Goal: Task Accomplishment & Management: Manage account settings

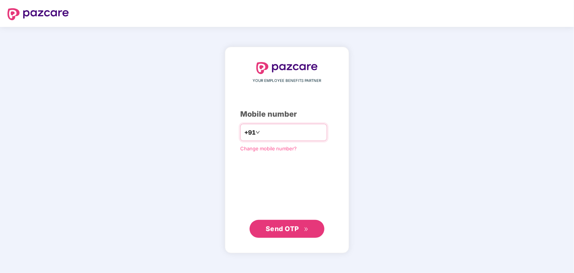
type input "**********"
click at [275, 233] on span "Send OTP" at bounding box center [286, 229] width 43 height 10
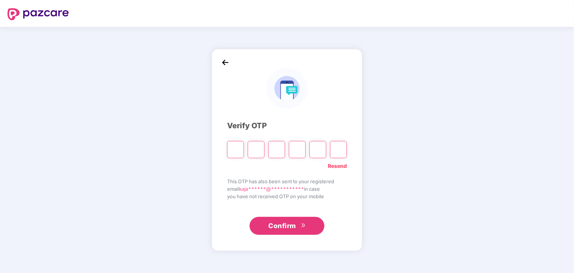
type input "*"
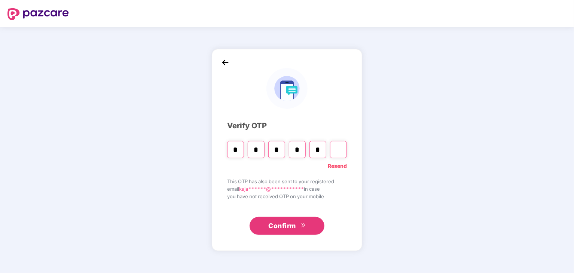
type input "*"
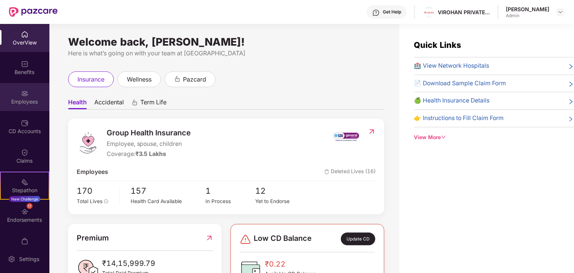
click at [31, 94] on div "Employees" at bounding box center [24, 97] width 49 height 28
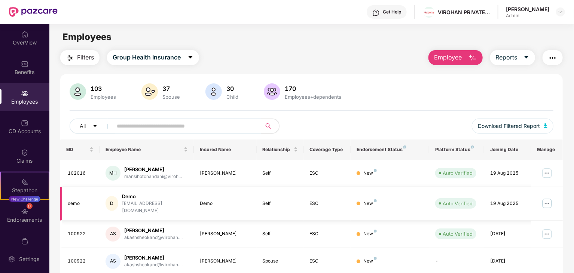
click at [180, 197] on div "D Demo demo@virohan.org" at bounding box center [146, 203] width 82 height 21
click at [85, 200] on div "demo" at bounding box center [81, 203] width 26 height 7
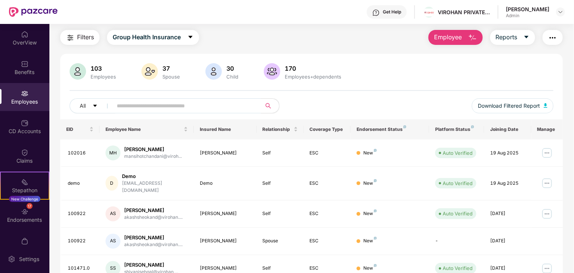
scroll to position [21, 0]
click at [82, 174] on td "demo" at bounding box center [79, 183] width 39 height 34
click at [121, 179] on div "D Demo demo@virohan.org" at bounding box center [146, 182] width 82 height 21
click at [147, 180] on div "[EMAIL_ADDRESS][DOMAIN_NAME]" at bounding box center [155, 186] width 66 height 14
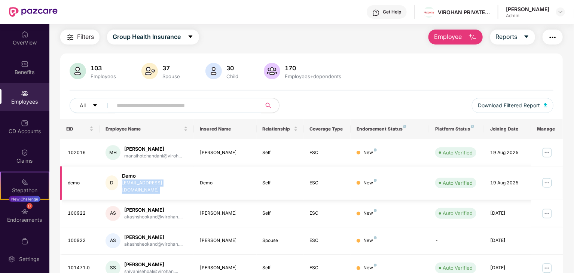
click at [147, 180] on div "[EMAIL_ADDRESS][DOMAIN_NAME]" at bounding box center [155, 186] width 66 height 14
click at [128, 175] on div "Demo" at bounding box center [155, 175] width 66 height 7
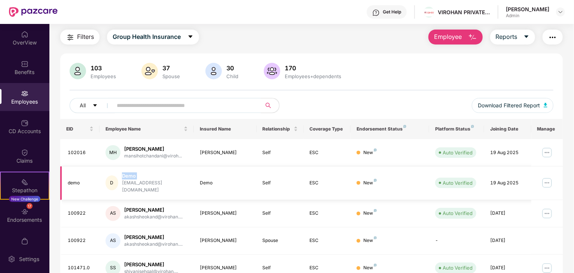
click at [128, 175] on div "Demo" at bounding box center [155, 175] width 66 height 7
click at [545, 177] on img at bounding box center [547, 183] width 12 height 12
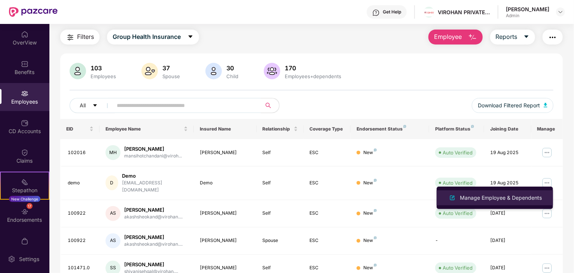
click at [505, 199] on div "Manage Employee & Dependents" at bounding box center [500, 198] width 85 height 8
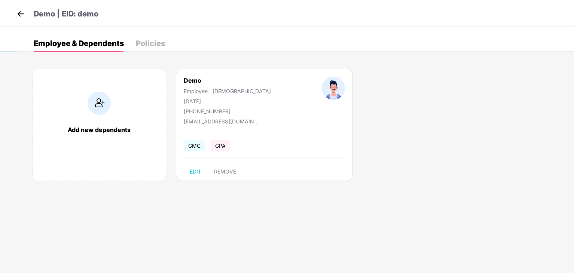
click at [21, 18] on img at bounding box center [20, 13] width 11 height 11
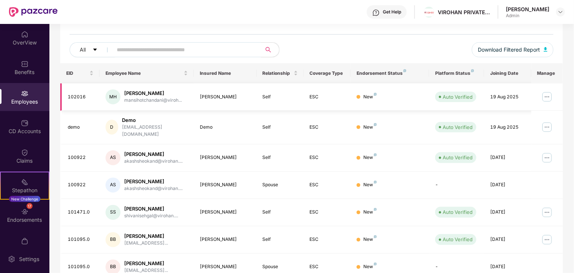
scroll to position [0, 0]
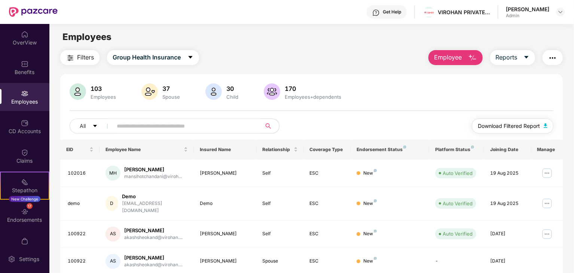
click at [507, 130] on button "Download Filtered Report" at bounding box center [512, 126] width 82 height 15
click at [137, 126] on input "text" at bounding box center [184, 125] width 134 height 11
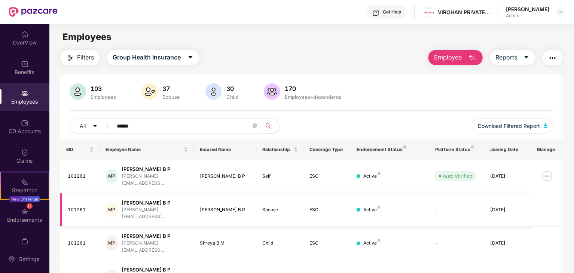
scroll to position [49, 0]
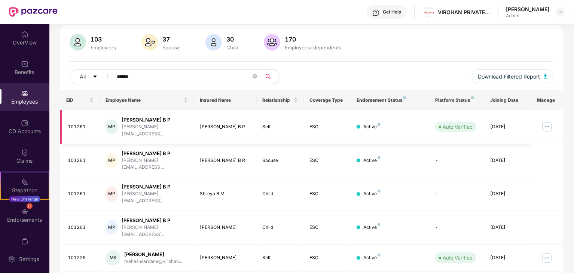
type input "******"
click at [547, 122] on img at bounding box center [547, 127] width 12 height 12
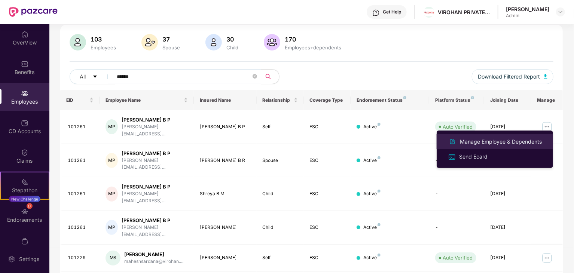
click at [485, 139] on div "Manage Employee & Dependents" at bounding box center [500, 142] width 85 height 8
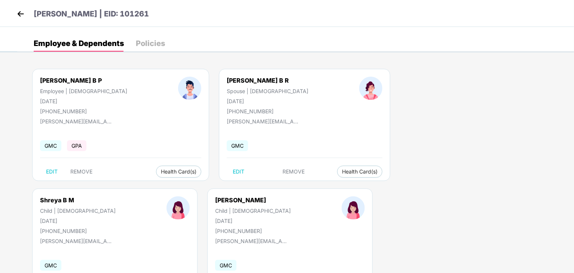
scroll to position [46, 0]
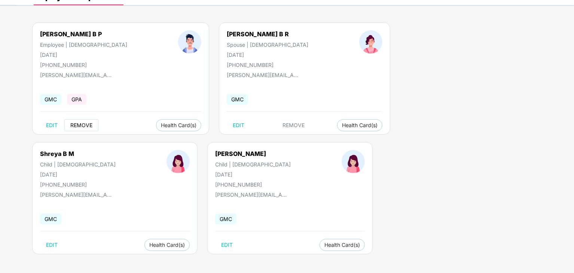
click at [80, 124] on span "REMOVE" at bounding box center [81, 125] width 22 height 6
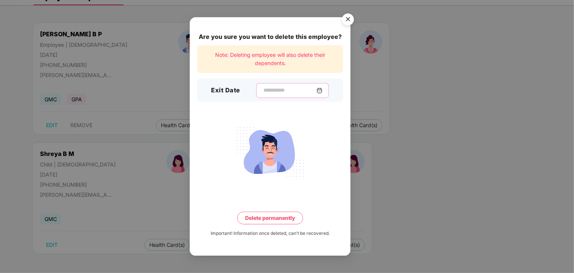
click at [264, 87] on input at bounding box center [289, 90] width 54 height 8
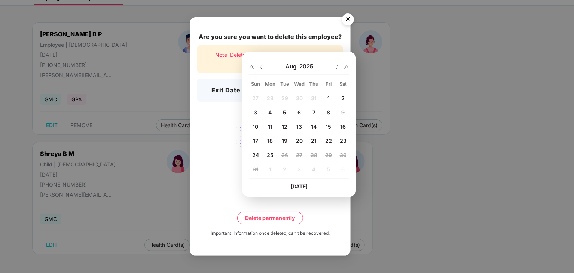
click at [260, 66] on img at bounding box center [261, 67] width 6 height 6
click at [256, 152] on span "27" at bounding box center [255, 155] width 6 height 6
type input "**********"
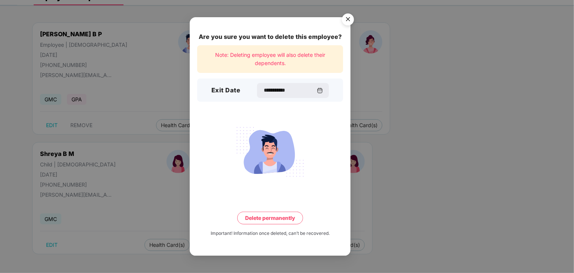
click at [268, 213] on button "Delete permanently" at bounding box center [270, 218] width 66 height 13
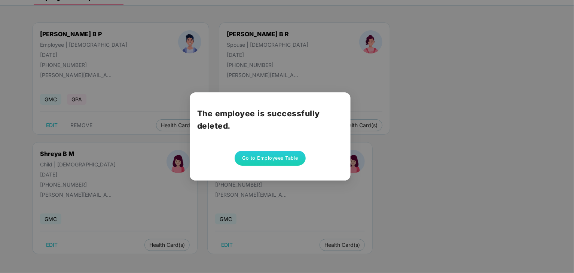
click at [225, 157] on div "Go to Employees Table" at bounding box center [270, 158] width 146 height 15
click at [252, 164] on button "Go to Employees Table" at bounding box center [269, 158] width 71 height 15
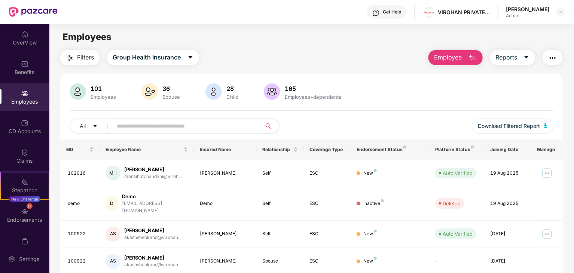
click at [166, 127] on input "text" at bounding box center [184, 125] width 134 height 11
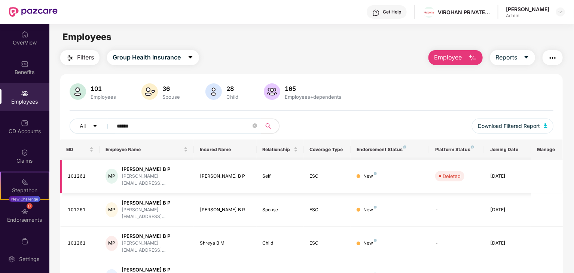
scroll to position [49, 0]
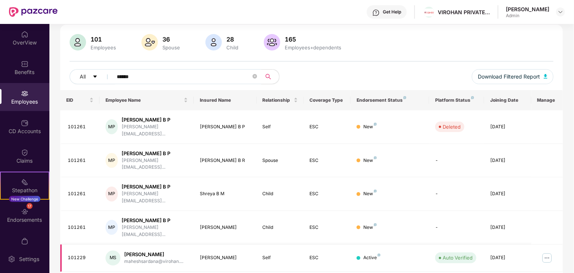
type input "******"
click at [542, 252] on img at bounding box center [547, 258] width 12 height 12
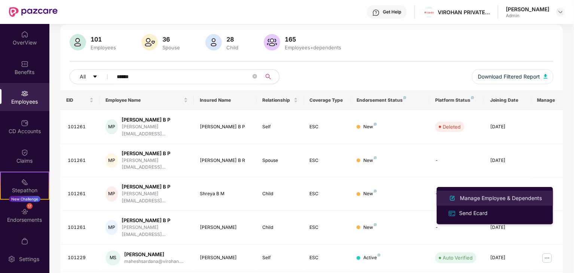
click at [466, 198] on div "Manage Employee & Dependents" at bounding box center [500, 198] width 85 height 8
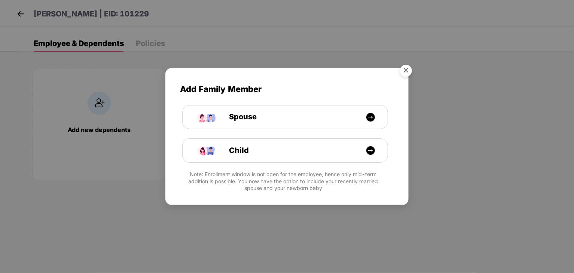
click at [408, 69] on img "Close" at bounding box center [405, 71] width 21 height 21
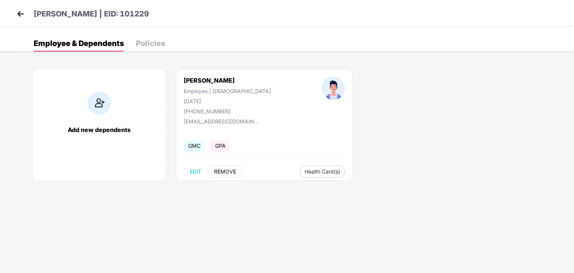
click at [233, 169] on span "REMOVE" at bounding box center [225, 172] width 22 height 6
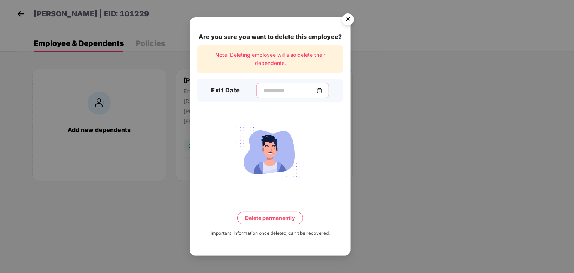
click at [262, 89] on input at bounding box center [289, 90] width 54 height 8
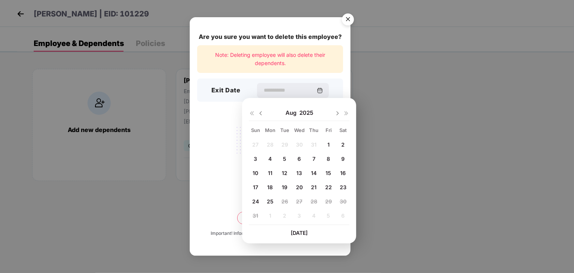
click at [262, 112] on img at bounding box center [261, 113] width 6 height 6
click at [255, 198] on span "27" at bounding box center [255, 201] width 6 height 6
type input "**********"
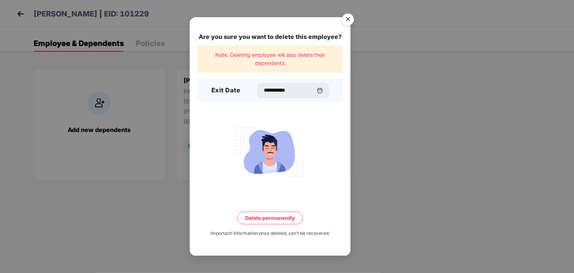
click at [261, 213] on button "Delete permanently" at bounding box center [270, 218] width 66 height 13
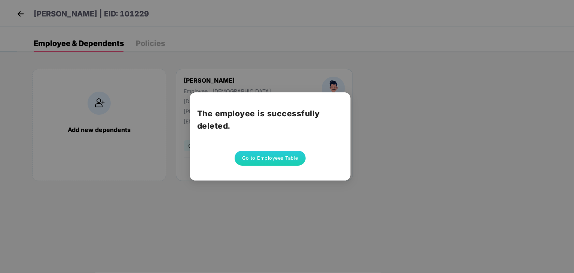
click at [104, 80] on div "The employee is successfully deleted. Go to Employees Table" at bounding box center [287, 136] width 574 height 273
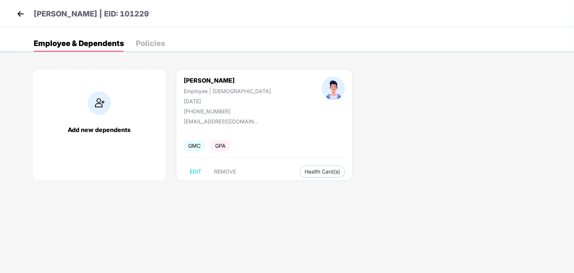
click at [18, 18] on img at bounding box center [20, 13] width 11 height 11
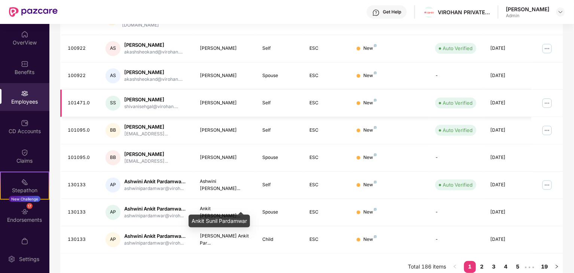
scroll to position [0, 0]
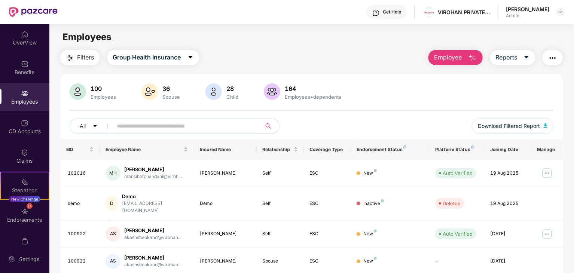
click at [193, 122] on input "text" at bounding box center [184, 125] width 134 height 11
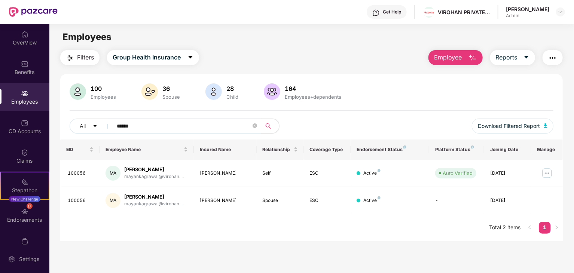
type input "******"
click at [139, 112] on div "100 Employees 36 Spouse 28 Child 164 Employees+dependents All ****** Download F…" at bounding box center [311, 111] width 502 height 56
drag, startPoint x: 147, startPoint y: 126, endPoint x: 114, endPoint y: 127, distance: 32.9
click at [114, 127] on span "******" at bounding box center [184, 126] width 153 height 15
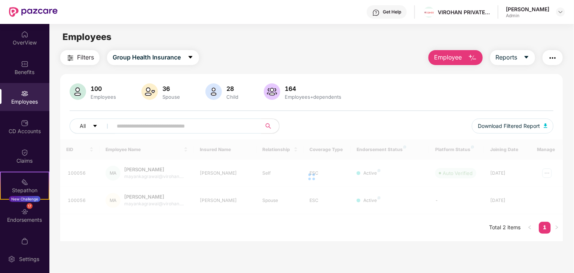
click at [274, 61] on div "Filters Group Health Insurance Employee Reports" at bounding box center [311, 57] width 502 height 15
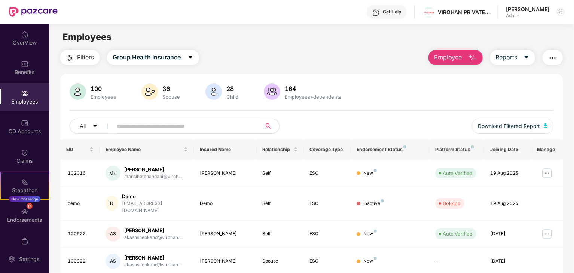
click at [419, 99] on div "100 Employees 36 Spouse 28 Child 164 Employees+dependents" at bounding box center [311, 92] width 483 height 18
click at [494, 127] on span "Download Filtered Report" at bounding box center [508, 126] width 62 height 8
click at [156, 122] on input "text" at bounding box center [184, 125] width 134 height 11
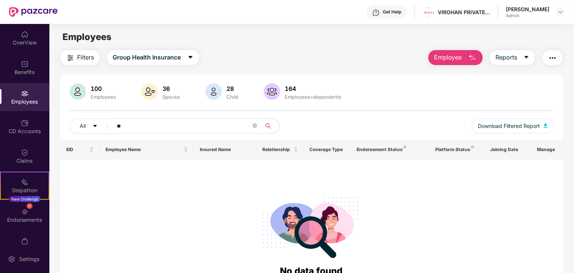
type input "*"
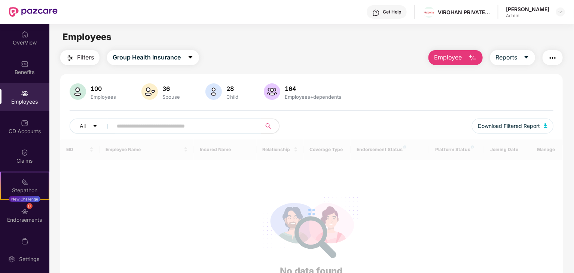
click at [254, 43] on div "Employees" at bounding box center [311, 37] width 524 height 14
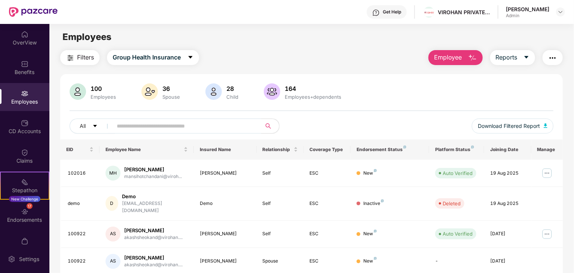
click at [153, 127] on input "text" at bounding box center [184, 125] width 134 height 11
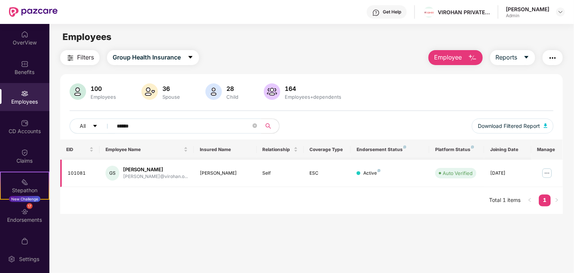
type input "******"
click at [546, 174] on img at bounding box center [547, 173] width 12 height 12
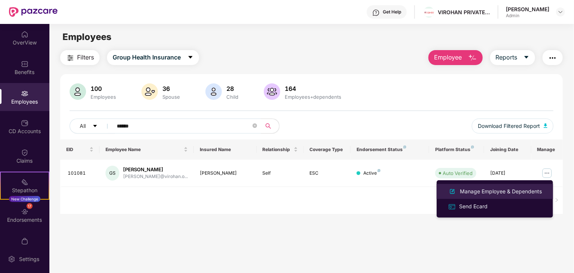
click at [479, 192] on div "Manage Employee & Dependents" at bounding box center [500, 191] width 85 height 8
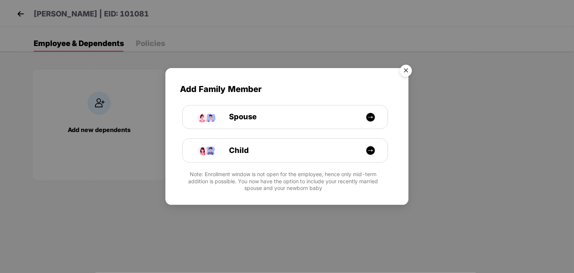
click at [407, 63] on img "Close" at bounding box center [405, 71] width 21 height 21
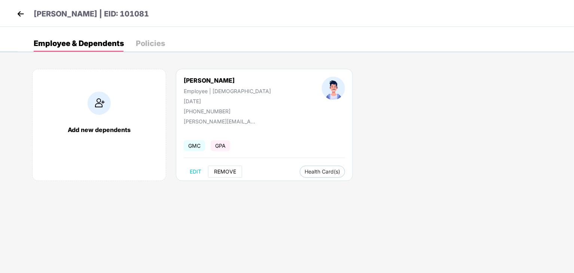
click at [223, 171] on span "REMOVE" at bounding box center [225, 172] width 22 height 6
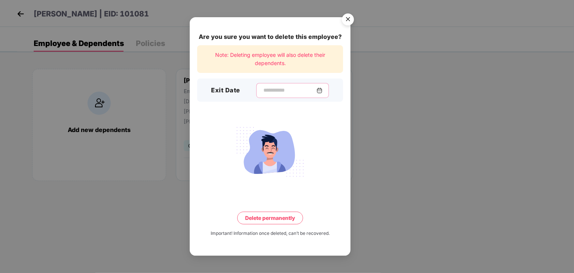
click at [262, 91] on input at bounding box center [289, 90] width 54 height 8
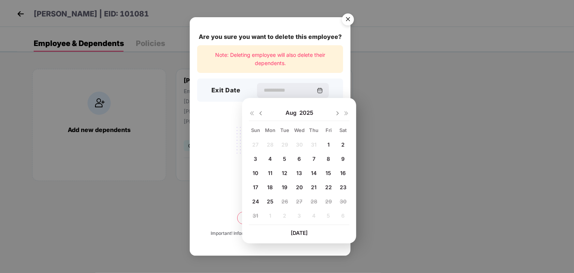
click at [261, 114] on img at bounding box center [261, 113] width 6 height 6
click at [257, 199] on span "27" at bounding box center [255, 201] width 6 height 6
type input "**********"
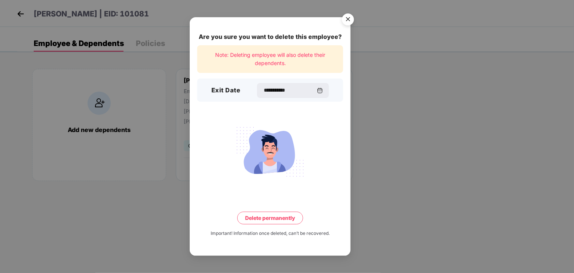
click at [262, 214] on button "Delete permanently" at bounding box center [270, 218] width 66 height 13
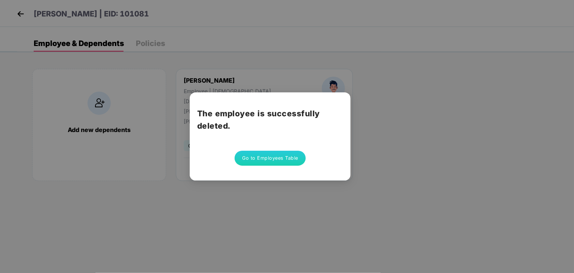
click at [266, 156] on button "Go to Employees Table" at bounding box center [269, 158] width 71 height 15
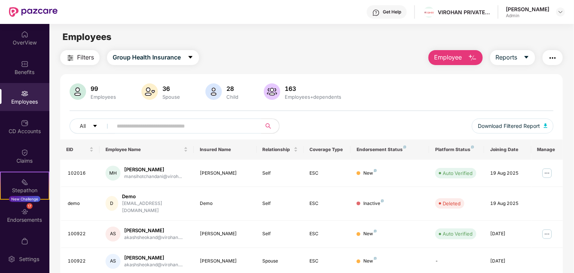
click at [129, 124] on input "text" at bounding box center [184, 125] width 134 height 11
paste input "******"
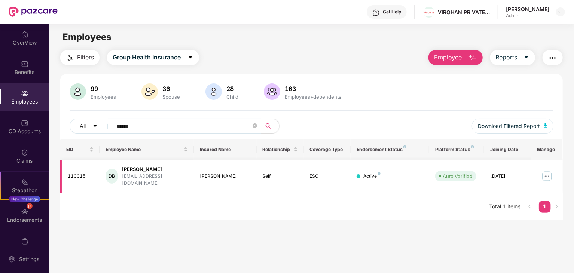
type input "******"
click at [152, 171] on div "Divya Prita Bhasi" at bounding box center [155, 169] width 66 height 7
click at [83, 173] on div "110015" at bounding box center [81, 176] width 26 height 7
click at [546, 170] on img at bounding box center [547, 176] width 12 height 12
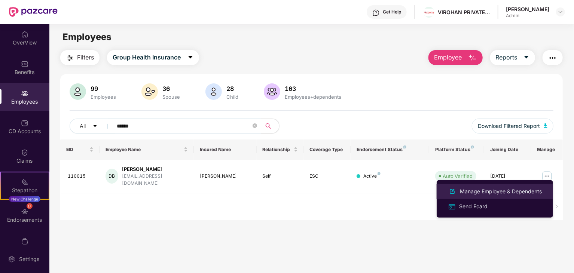
click at [476, 191] on div "Manage Employee & Dependents" at bounding box center [500, 191] width 85 height 8
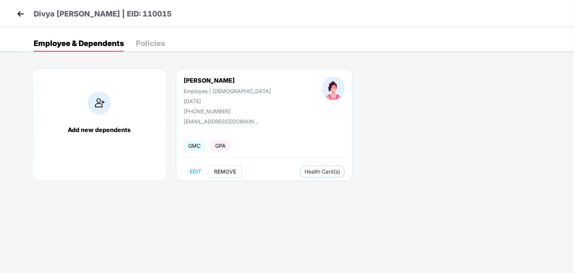
click at [226, 172] on span "REMOVE" at bounding box center [225, 172] width 22 height 6
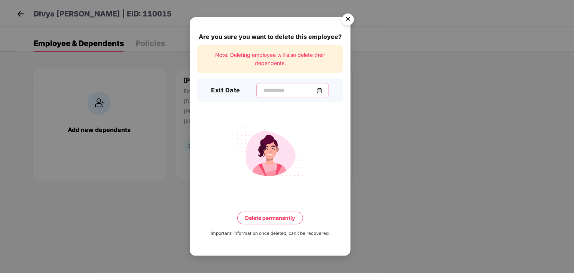
click at [262, 89] on input at bounding box center [289, 90] width 54 height 8
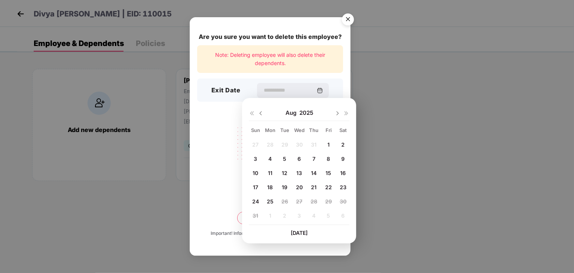
click at [261, 114] on img at bounding box center [261, 113] width 6 height 6
click at [258, 203] on span "27" at bounding box center [255, 201] width 6 height 6
type input "**********"
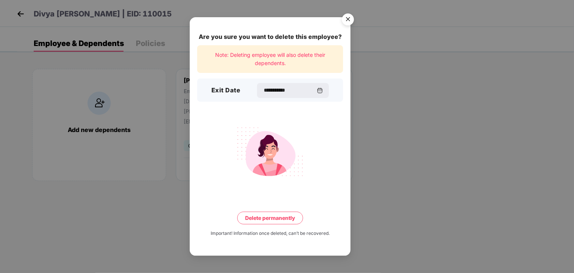
click at [266, 219] on button "Delete permanently" at bounding box center [270, 218] width 66 height 13
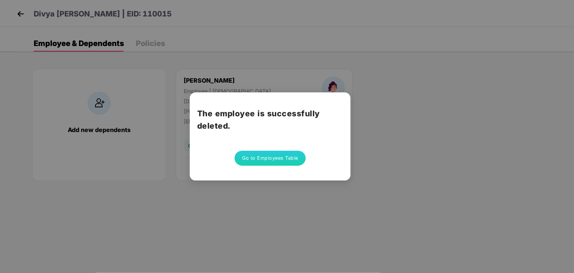
click at [271, 151] on button "Go to Employees Table" at bounding box center [269, 158] width 71 height 15
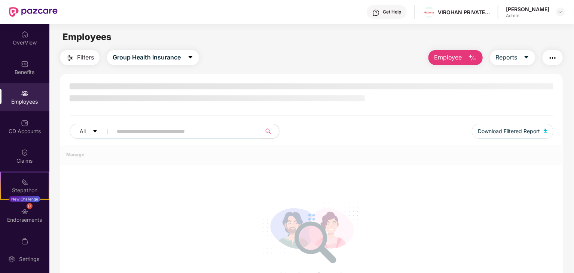
click at [151, 127] on input "text" at bounding box center [184, 131] width 134 height 11
paste input "******"
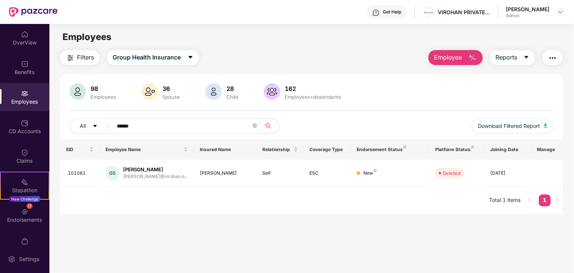
drag, startPoint x: 159, startPoint y: 132, endPoint x: 120, endPoint y: 127, distance: 39.6
click at [120, 127] on span "******" at bounding box center [184, 126] width 153 height 15
drag, startPoint x: 151, startPoint y: 125, endPoint x: 112, endPoint y: 124, distance: 39.3
click at [112, 124] on span "******" at bounding box center [184, 126] width 153 height 15
paste input "text"
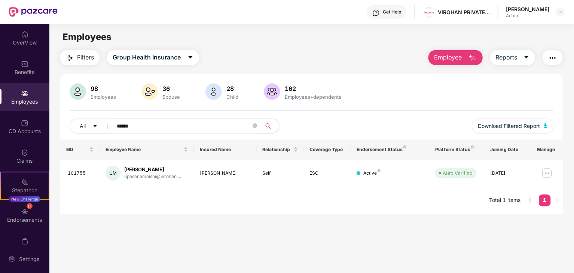
type input "******"
click at [544, 172] on img at bounding box center [547, 173] width 12 height 12
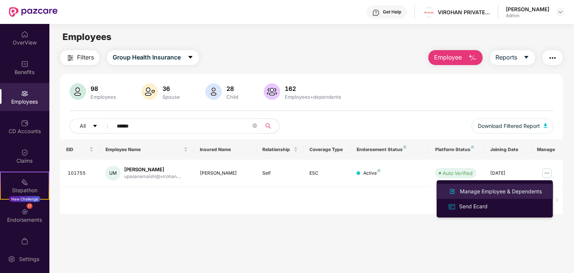
click at [471, 193] on div "Manage Employee & Dependents" at bounding box center [500, 191] width 85 height 8
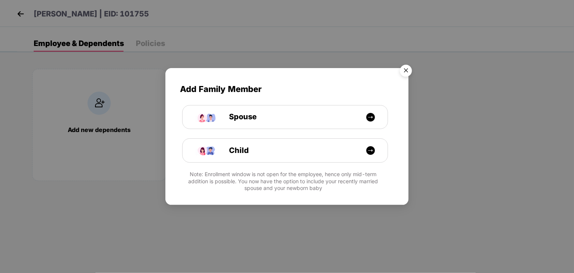
click at [402, 71] on img "Close" at bounding box center [405, 71] width 21 height 21
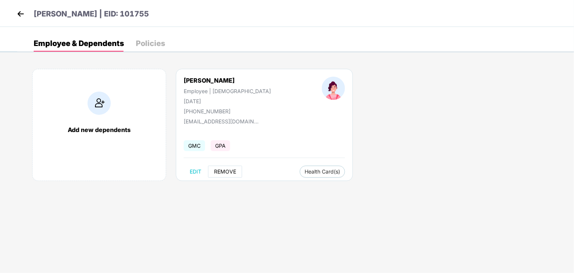
click at [223, 169] on span "REMOVE" at bounding box center [225, 172] width 22 height 6
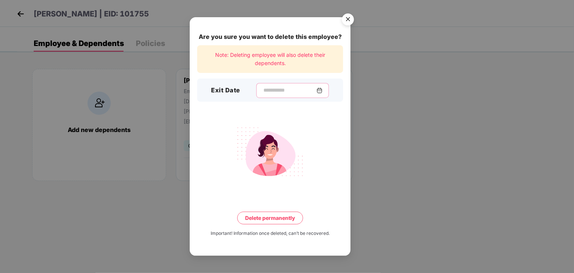
click at [262, 88] on input at bounding box center [289, 90] width 54 height 8
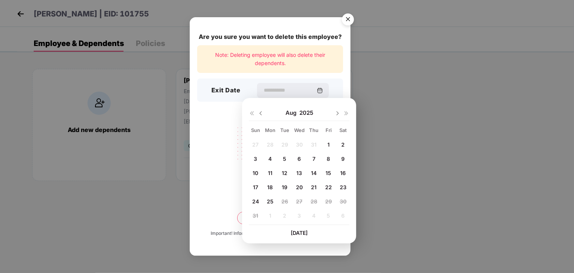
click at [260, 111] on img at bounding box center [261, 113] width 6 height 6
click at [254, 205] on div "27" at bounding box center [255, 201] width 11 height 11
type input "**********"
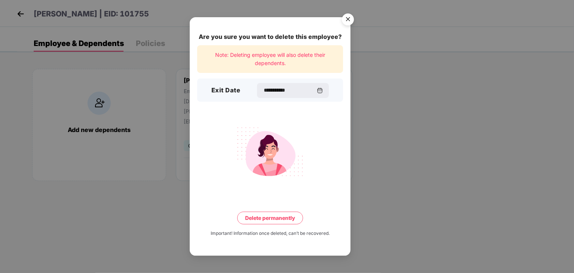
click at [269, 218] on button "Delete permanently" at bounding box center [270, 218] width 66 height 13
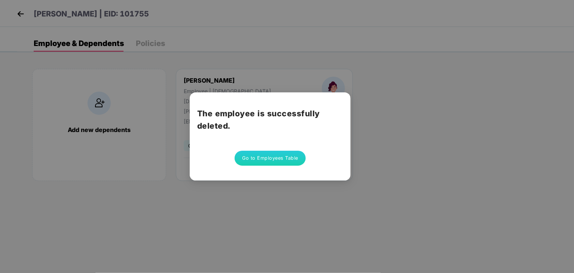
click at [272, 168] on div "The employee is successfully deleted. Go to Employees Table" at bounding box center [270, 136] width 161 height 88
click at [271, 163] on button "Go to Employees Table" at bounding box center [269, 158] width 71 height 15
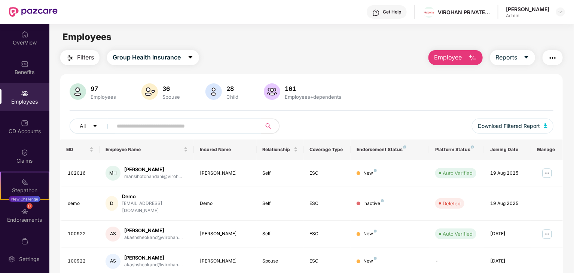
click at [137, 127] on div "Click to sort ascending" at bounding box center [146, 132] width 62 height 13
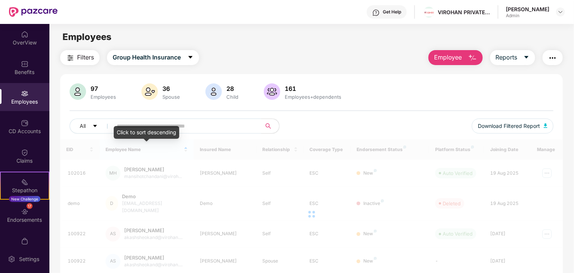
click at [129, 123] on input "text" at bounding box center [184, 125] width 134 height 11
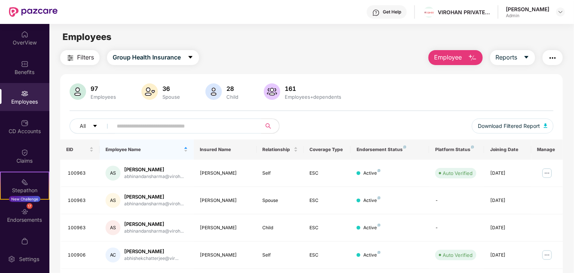
click at [138, 124] on input "text" at bounding box center [184, 125] width 134 height 11
paste input "******"
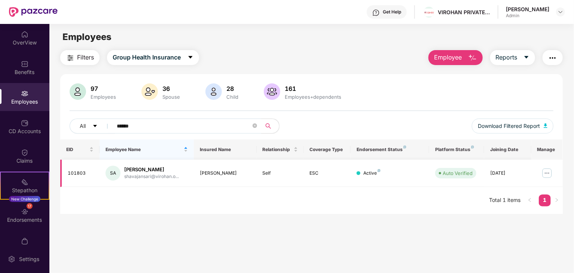
type input "******"
click at [547, 171] on img at bounding box center [547, 173] width 12 height 12
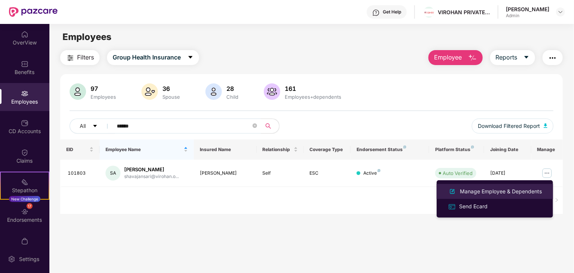
click at [470, 191] on div "Manage Employee & Dependents" at bounding box center [500, 191] width 85 height 8
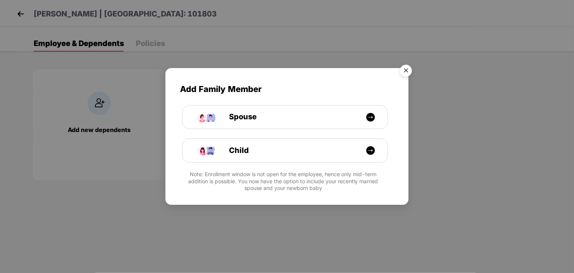
click at [406, 70] on img "Close" at bounding box center [405, 71] width 21 height 21
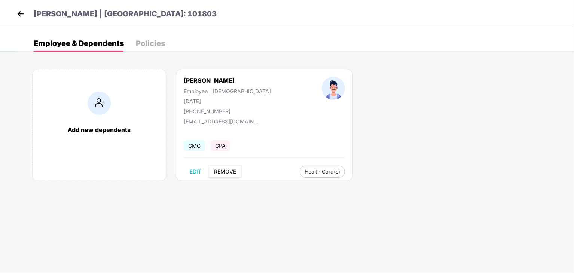
click at [220, 175] on button "REMOVE" at bounding box center [225, 172] width 34 height 12
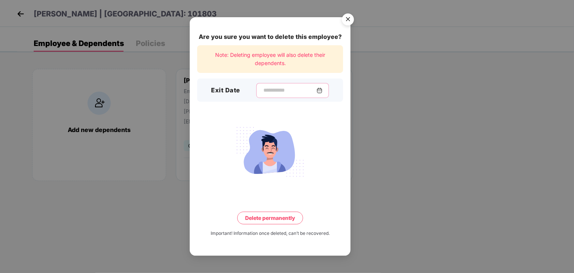
click at [262, 92] on input at bounding box center [289, 90] width 54 height 8
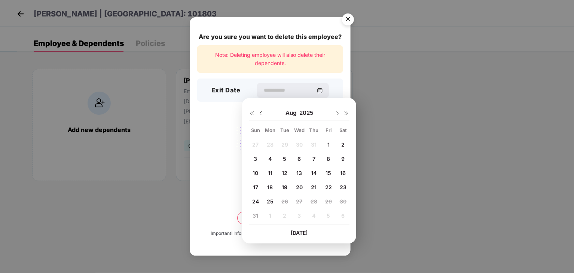
click at [260, 112] on img at bounding box center [261, 113] width 6 height 6
click at [255, 205] on div "27" at bounding box center [255, 201] width 11 height 11
type input "**********"
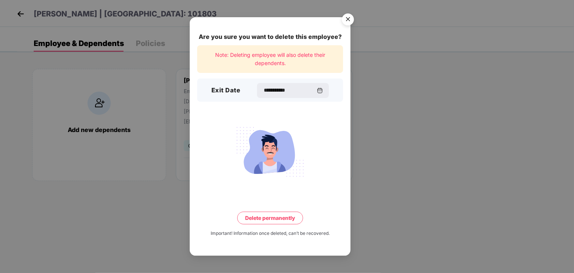
click at [266, 213] on button "Delete permanently" at bounding box center [270, 218] width 66 height 13
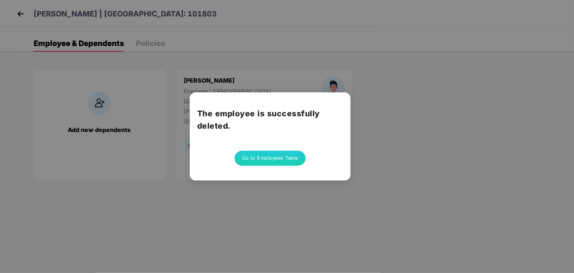
click at [263, 158] on button "Go to Employees Table" at bounding box center [269, 158] width 71 height 15
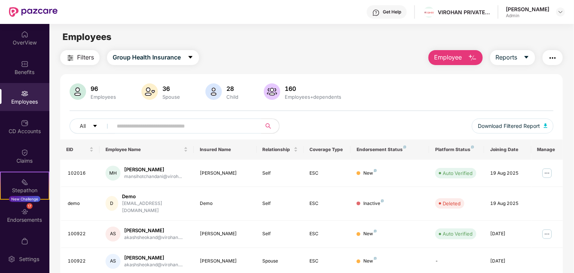
click at [140, 125] on input "text" at bounding box center [184, 125] width 134 height 11
paste input "******"
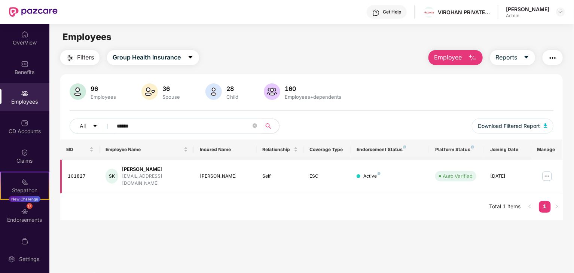
type input "******"
click at [118, 172] on div "SK" at bounding box center [111, 176] width 13 height 15
click at [139, 170] on div "Shazid Khan" at bounding box center [155, 169] width 66 height 7
click at [84, 173] on div "101827" at bounding box center [81, 176] width 26 height 7
click at [547, 173] on img at bounding box center [547, 176] width 12 height 12
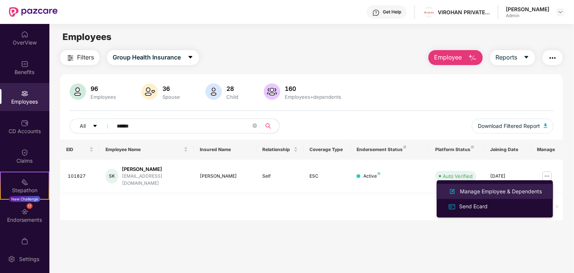
click at [487, 192] on div "Manage Employee & Dependents" at bounding box center [500, 191] width 85 height 8
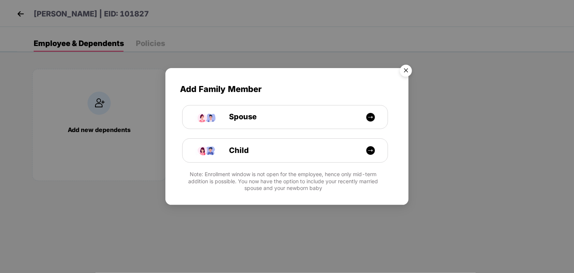
click at [404, 71] on img "Close" at bounding box center [405, 71] width 21 height 21
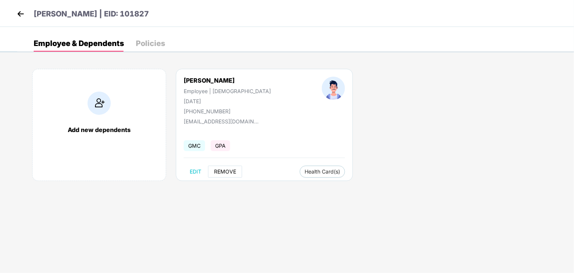
click at [227, 170] on span "REMOVE" at bounding box center [225, 172] width 22 height 6
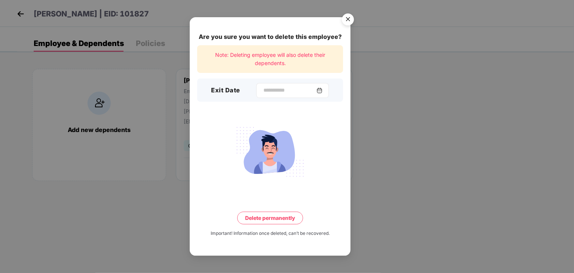
click at [262, 86] on div at bounding box center [292, 90] width 73 height 15
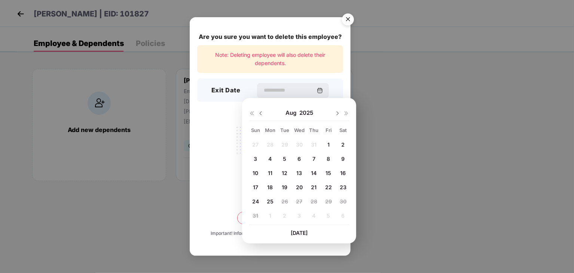
click at [256, 113] on div at bounding box center [256, 113] width 15 height 7
click at [259, 114] on img at bounding box center [261, 113] width 6 height 6
click at [253, 201] on span "27" at bounding box center [255, 201] width 6 height 6
type input "**********"
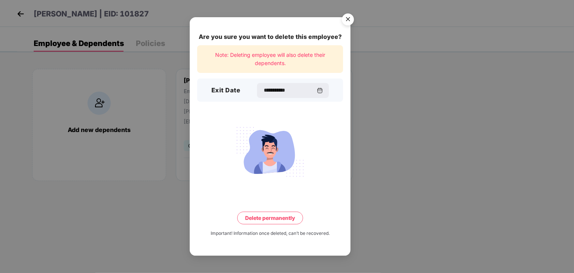
click at [266, 223] on button "Delete permanently" at bounding box center [270, 218] width 66 height 13
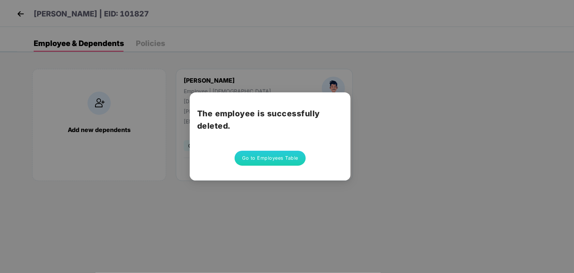
click at [270, 157] on button "Go to Employees Table" at bounding box center [269, 158] width 71 height 15
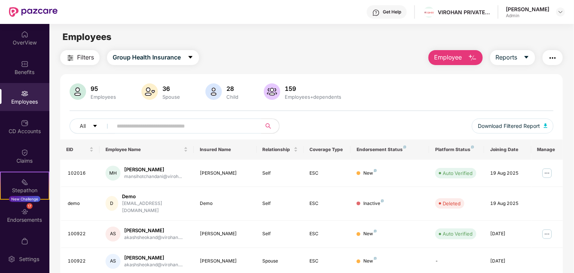
click at [176, 126] on input "text" at bounding box center [184, 125] width 134 height 11
paste input "******"
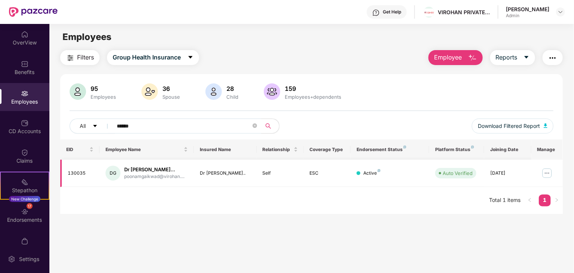
type input "******"
click at [543, 172] on img at bounding box center [547, 173] width 12 height 12
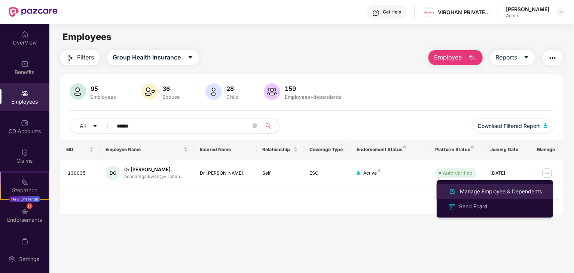
click at [493, 188] on div "Manage Employee & Dependents" at bounding box center [500, 191] width 85 height 8
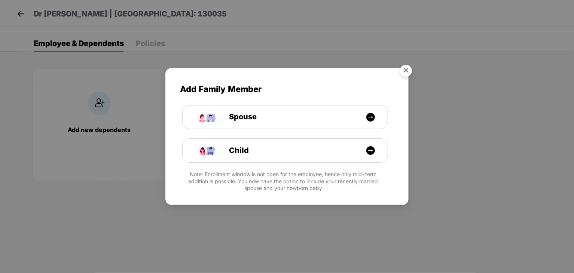
click at [407, 68] on img "Close" at bounding box center [405, 71] width 21 height 21
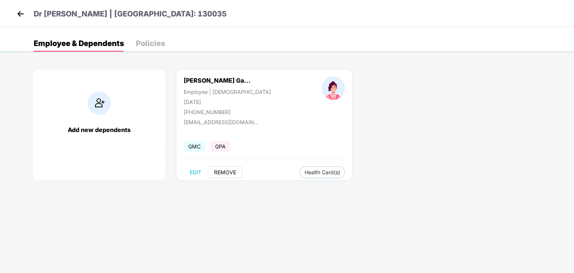
click at [226, 169] on span "REMOVE" at bounding box center [225, 172] width 22 height 6
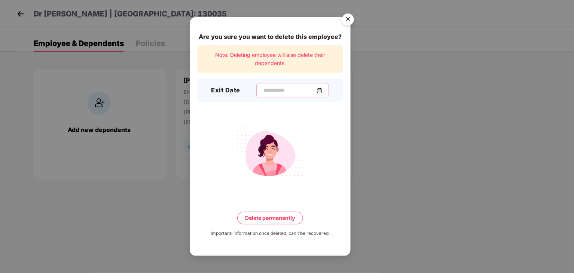
click at [262, 89] on input at bounding box center [289, 90] width 54 height 8
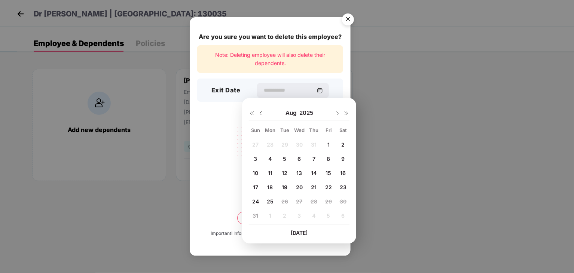
click at [261, 112] on img at bounding box center [261, 113] width 6 height 6
click at [254, 200] on span "27" at bounding box center [255, 201] width 6 height 6
type input "**********"
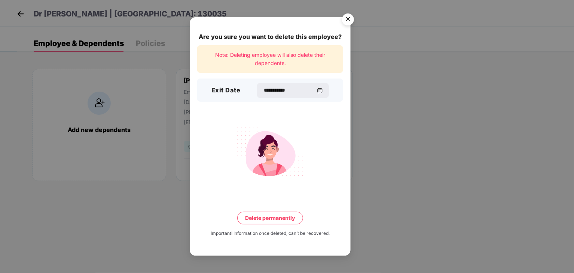
click at [265, 215] on button "Delete permanently" at bounding box center [270, 218] width 66 height 13
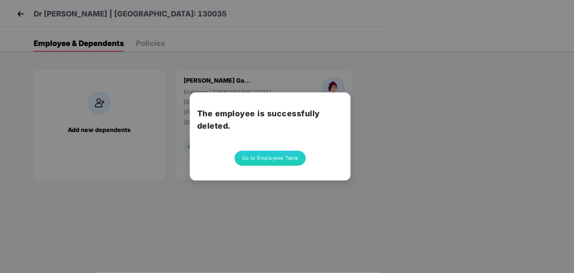
click at [278, 160] on button "Go to Employees Table" at bounding box center [269, 158] width 71 height 15
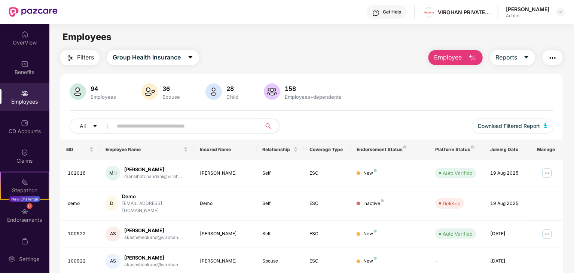
click at [331, 44] on main "Employees Filters Group Health Insurance Employee Reports 94 Employees 36 Spous…" at bounding box center [311, 160] width 524 height 273
click at [448, 53] on span "Employee" at bounding box center [448, 57] width 28 height 9
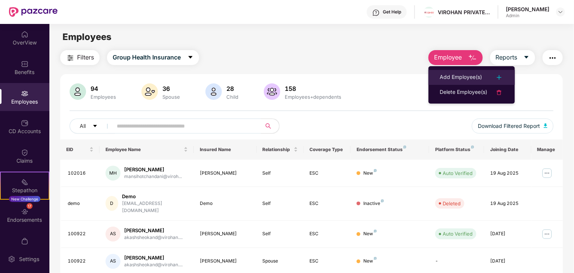
click at [435, 79] on li "Add Employee(s)" at bounding box center [471, 77] width 86 height 15
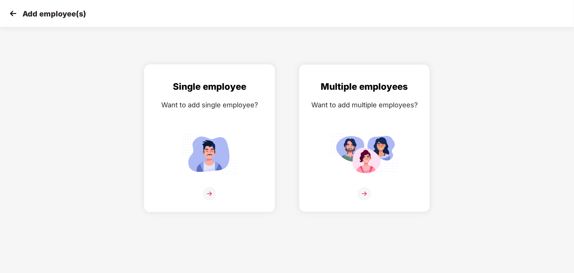
click at [203, 138] on img at bounding box center [209, 153] width 67 height 47
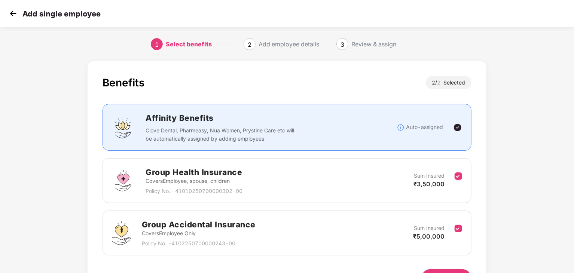
scroll to position [47, 0]
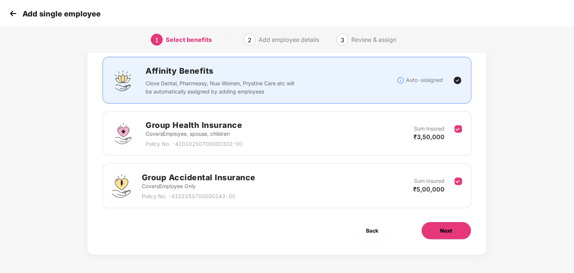
click at [452, 227] on span "Next" at bounding box center [446, 231] width 12 height 8
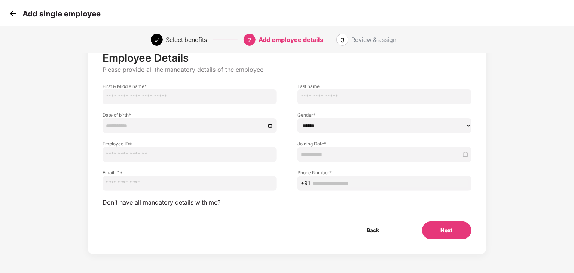
scroll to position [0, 0]
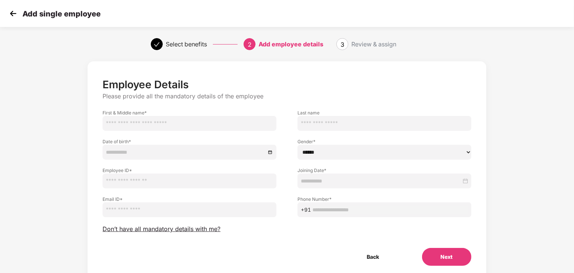
click at [153, 154] on input at bounding box center [186, 152] width 160 height 8
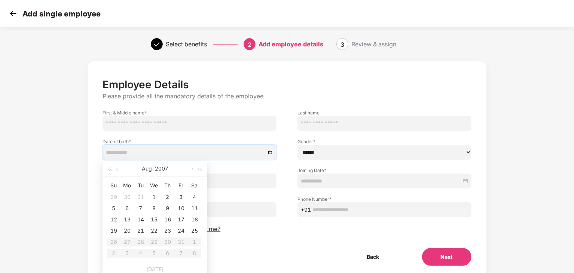
click at [309, 184] on div at bounding box center [384, 180] width 174 height 15
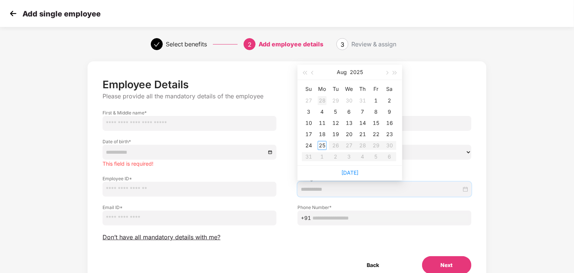
type input "**********"
click at [313, 74] on span "button" at bounding box center [313, 73] width 4 height 4
type input "**********"
click at [522, 47] on div "Select benefits 2 Add employee details 3 Review & assign" at bounding box center [287, 44] width 574 height 27
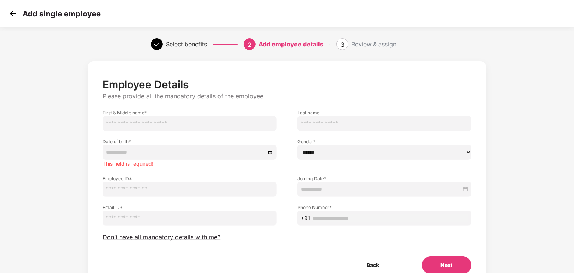
click at [9, 17] on img at bounding box center [12, 13] width 11 height 11
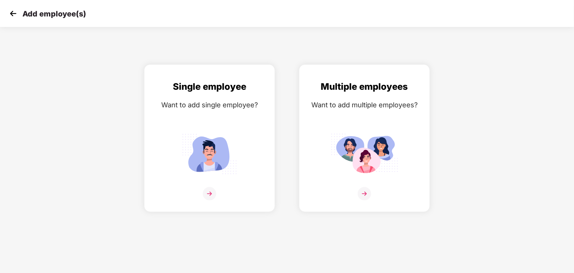
click at [15, 17] on img at bounding box center [12, 13] width 11 height 11
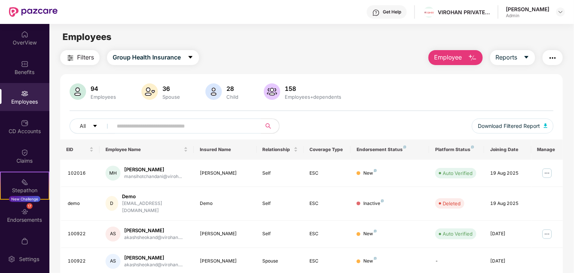
click at [28, 100] on div "Employees" at bounding box center [24, 101] width 49 height 7
click at [139, 127] on input "text" at bounding box center [184, 125] width 134 height 11
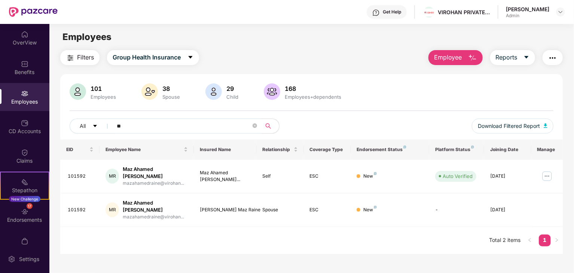
type input "*"
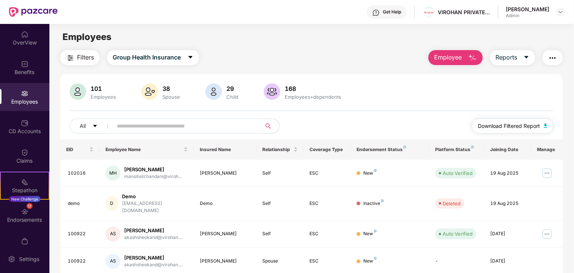
click at [503, 127] on span "Download Filtered Report" at bounding box center [508, 126] width 62 height 8
